Goal: Task Accomplishment & Management: Use online tool/utility

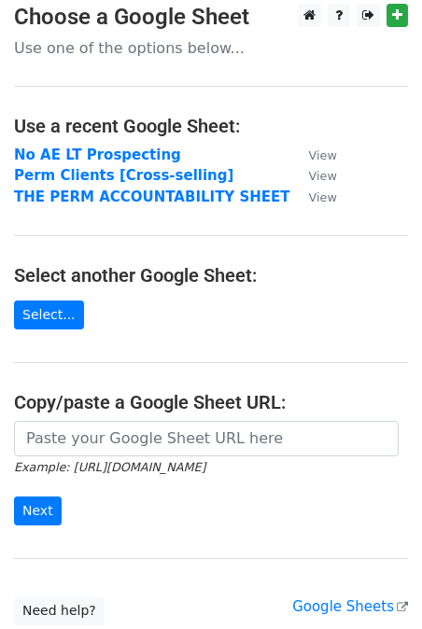
scroll to position [28, 0]
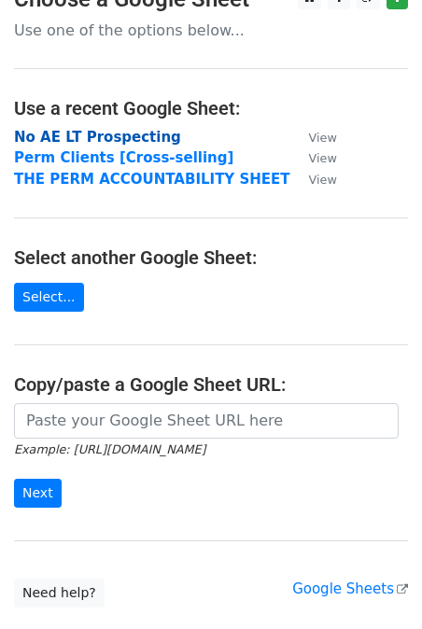
click at [98, 136] on strong "No AE LT Prospecting" at bounding box center [97, 137] width 167 height 17
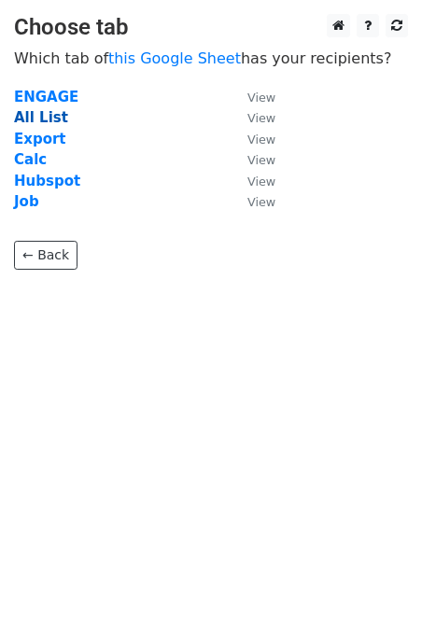
click at [45, 115] on strong "All List" at bounding box center [41, 117] width 54 height 17
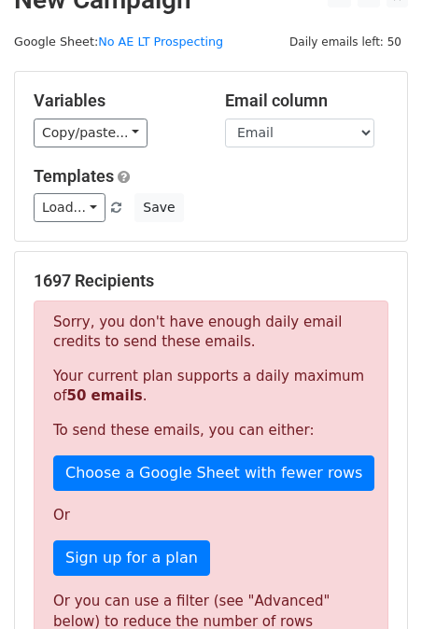
scroll to position [104, 0]
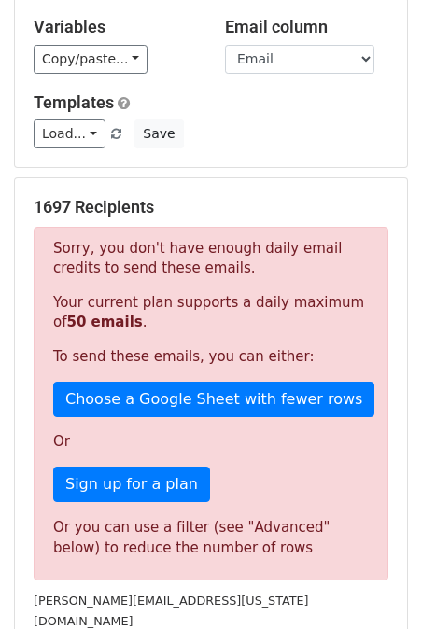
drag, startPoint x: 30, startPoint y: 205, endPoint x: 159, endPoint y: 203, distance: 128.8
click at [159, 203] on div "1697 Recipients Sorry, you don't have enough daily email credits to send these …" at bounding box center [211, 472] width 392 height 589
click at [223, 207] on h5 "1697 Recipients" at bounding box center [211, 207] width 355 height 21
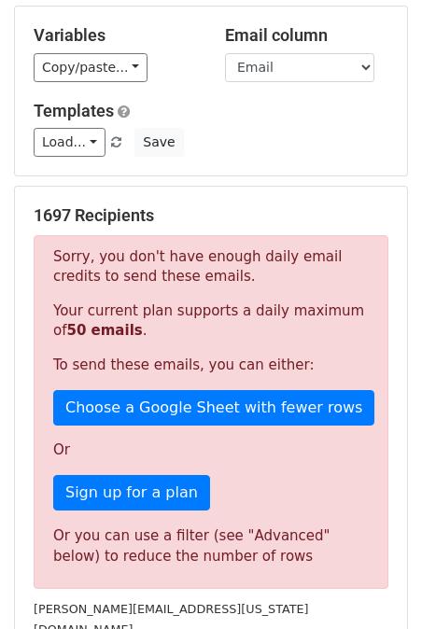
scroll to position [94, 0]
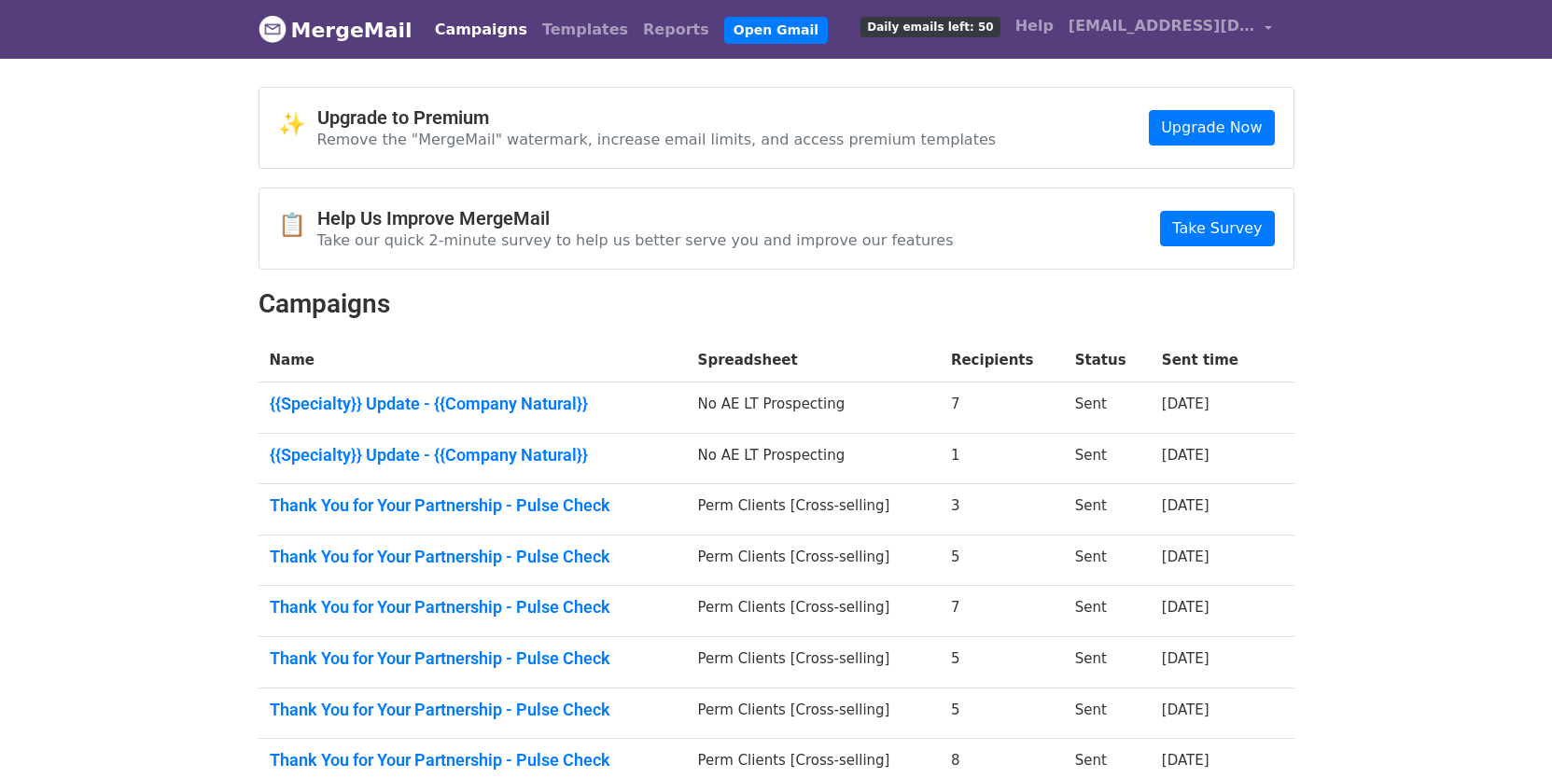
click at [352, 22] on link "MergeMail" at bounding box center [336, 29] width 154 height 39
click at [331, 34] on link "MergeMail" at bounding box center [336, 29] width 154 height 39
click at [1453, 83] on body "MergeMail Campaigns Templates Reports Open Gmail Daily emails left: 50 Help amr…" at bounding box center [776, 521] width 1552 height 1043
click at [650, 396] on link "{{Specialty}} Update - {{Company Natural}}" at bounding box center [473, 404] width 406 height 21
